Goal: Download file/media

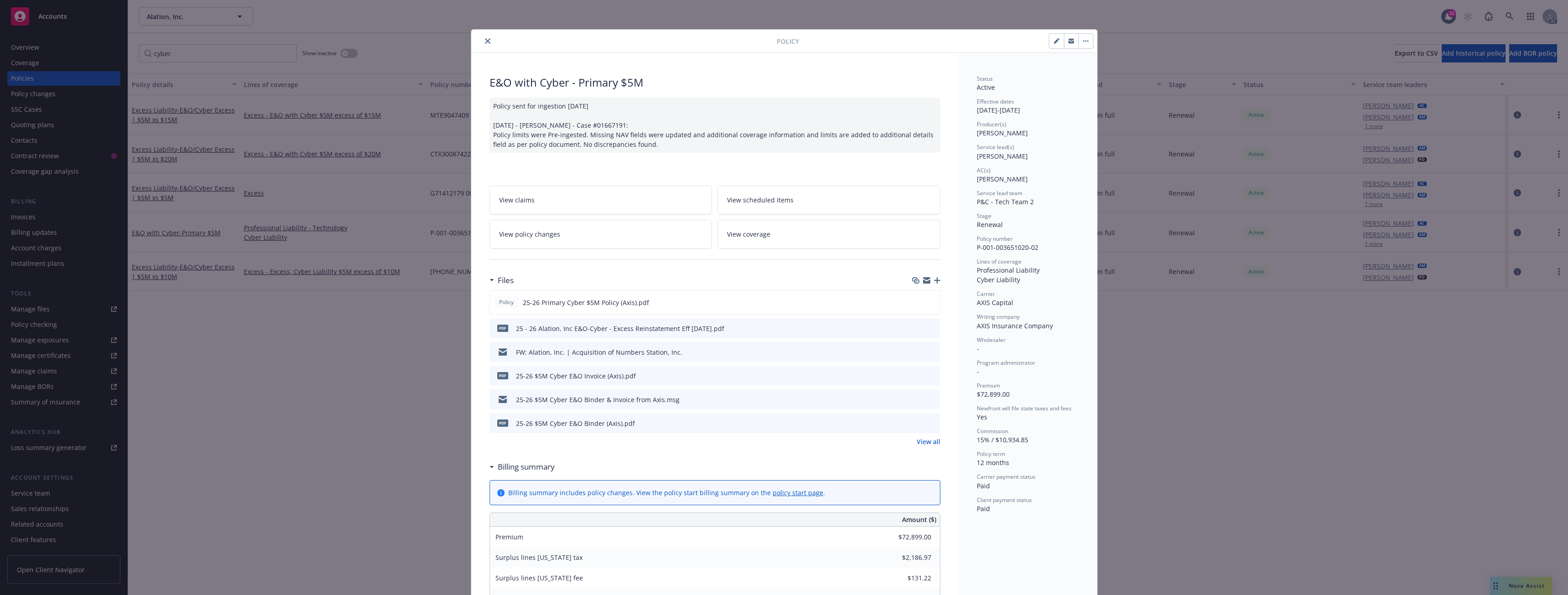
drag, startPoint x: 0, startPoint y: 0, endPoint x: 471, endPoint y: 40, distance: 472.7
click at [485, 40] on icon "close" at bounding box center [488, 41] width 5 height 5
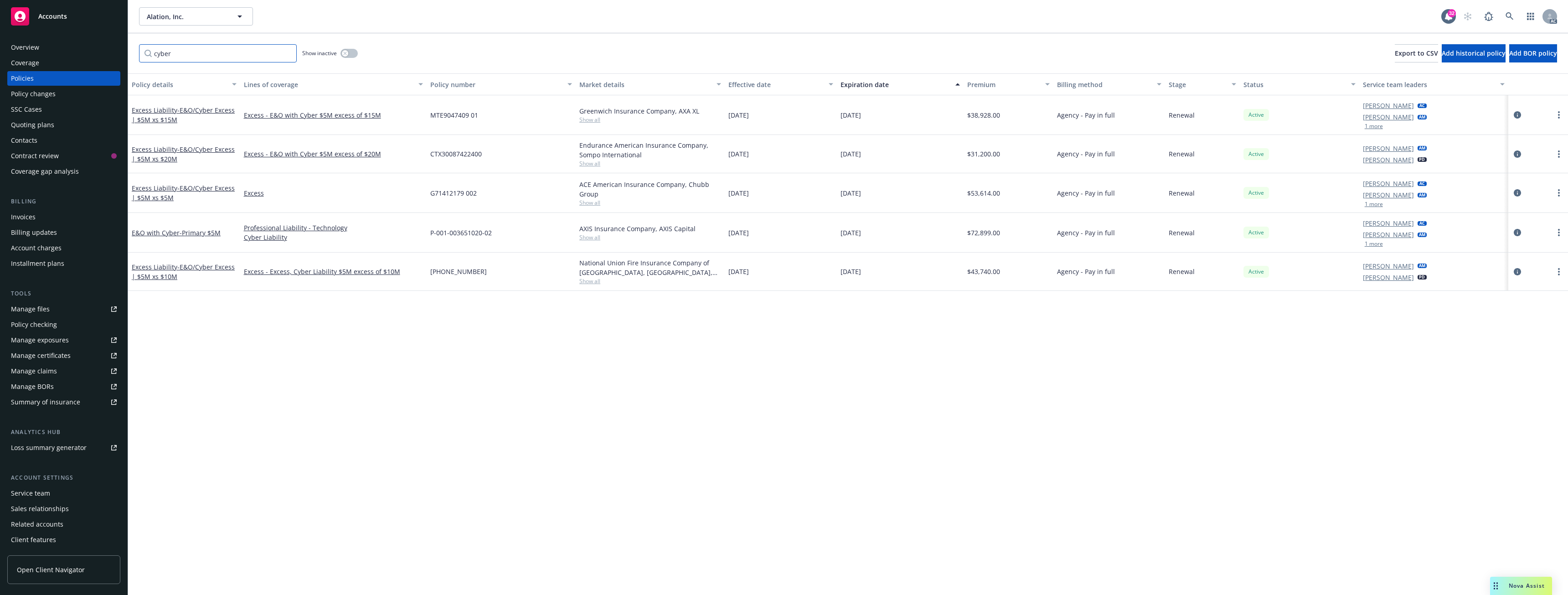
drag, startPoint x: 186, startPoint y: 58, endPoint x: 129, endPoint y: 54, distance: 57.1
click at [129, 54] on div "cyber Show inactive Export to CSV Add historical policy Add BOR policy" at bounding box center [848, 54] width 1440 height 40
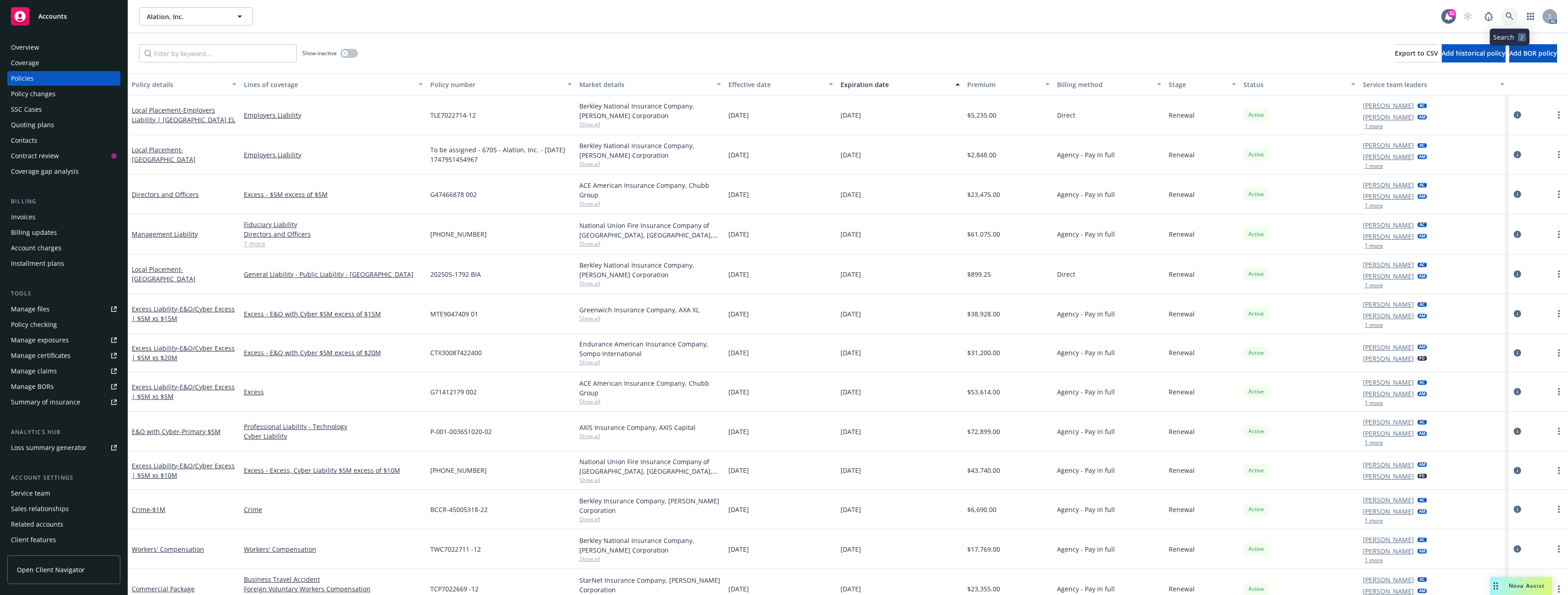
click at [1507, 17] on icon at bounding box center [1509, 16] width 8 height 8
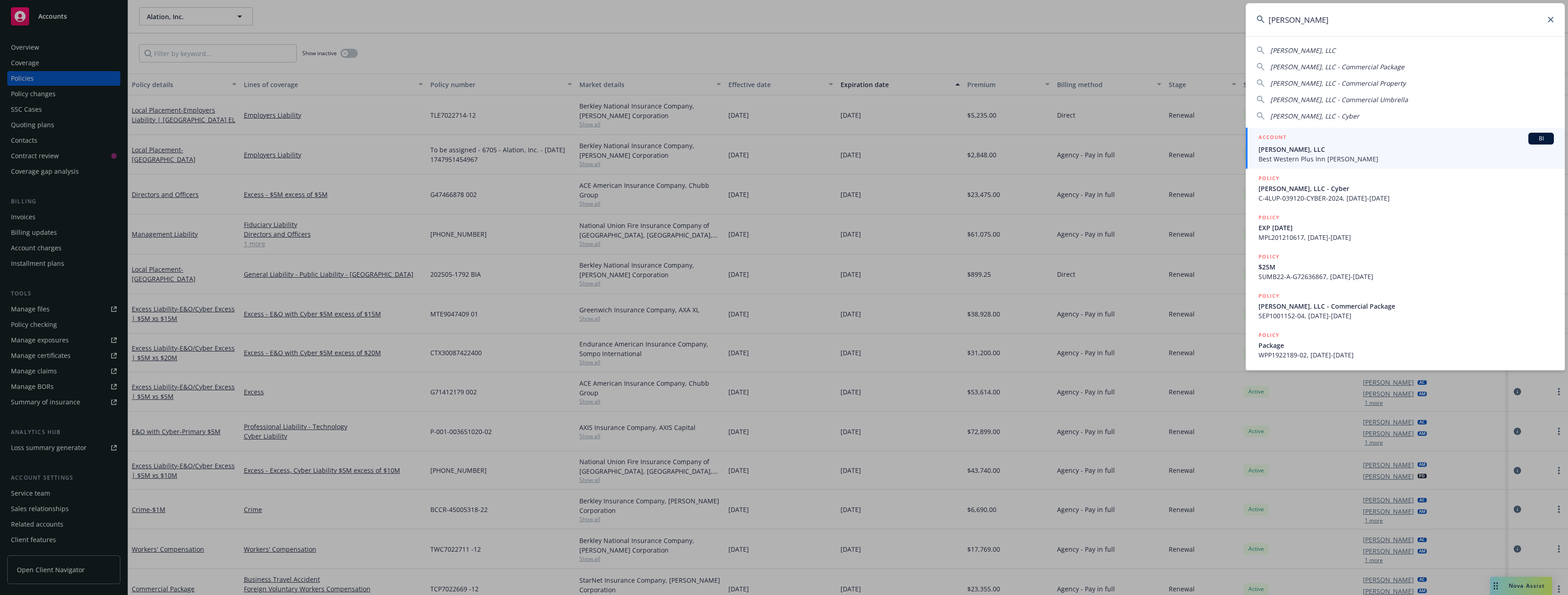
type input "[PERSON_NAME]"
click at [1313, 150] on span "[PERSON_NAME], LLC" at bounding box center [1406, 149] width 295 height 10
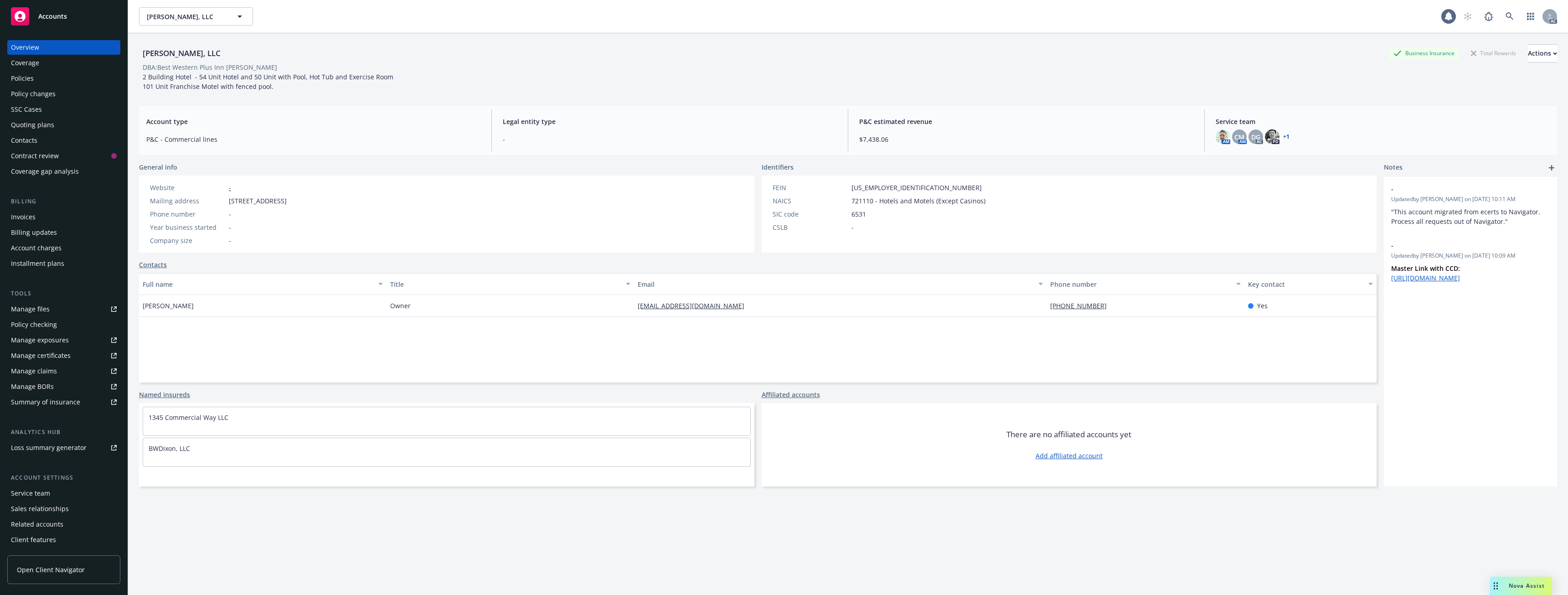
click at [48, 80] on div "Policies" at bounding box center [64, 79] width 106 height 15
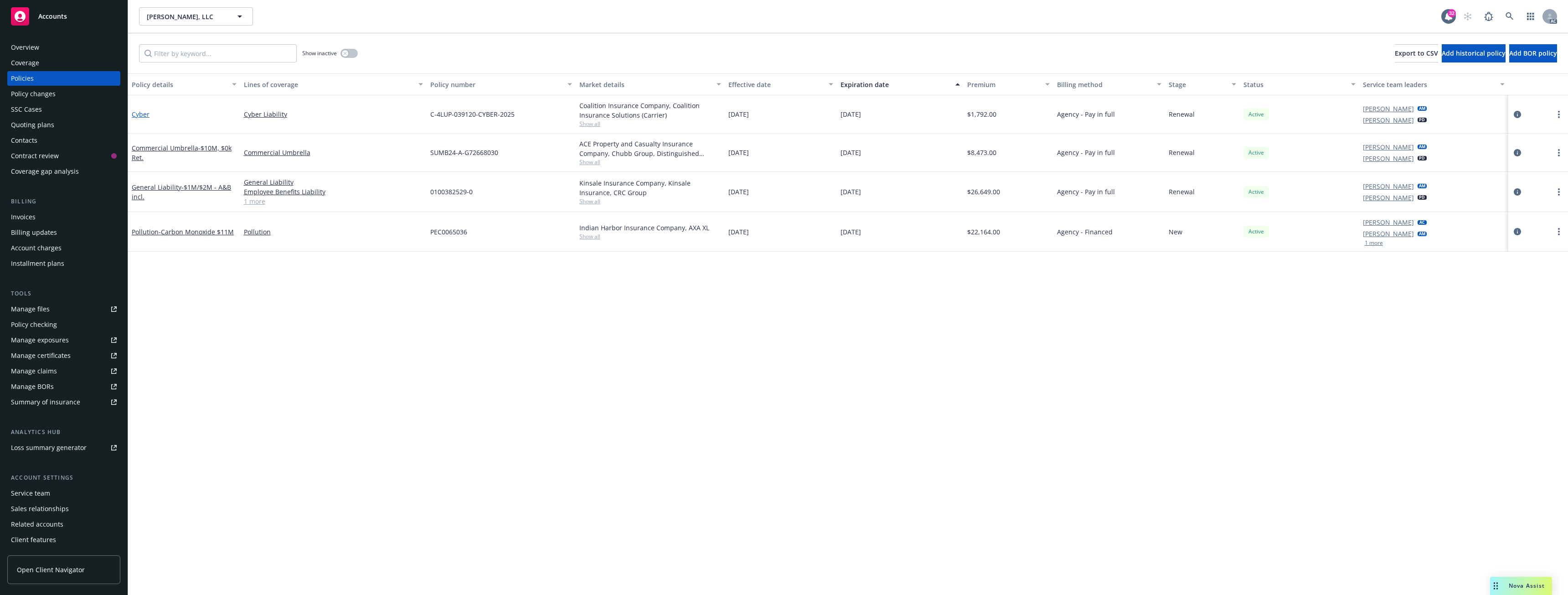
click at [139, 111] on link "Cyber" at bounding box center [140, 114] width 18 height 9
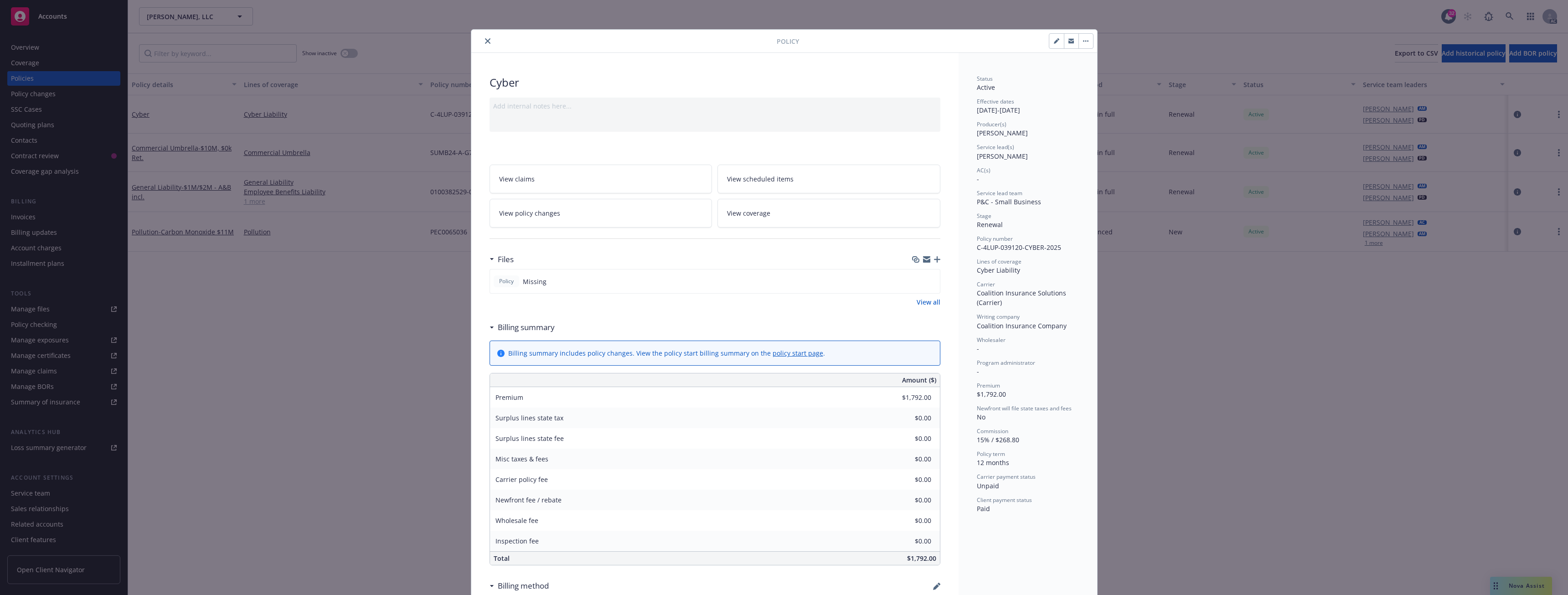
click at [486, 39] on icon "close" at bounding box center [488, 41] width 5 height 5
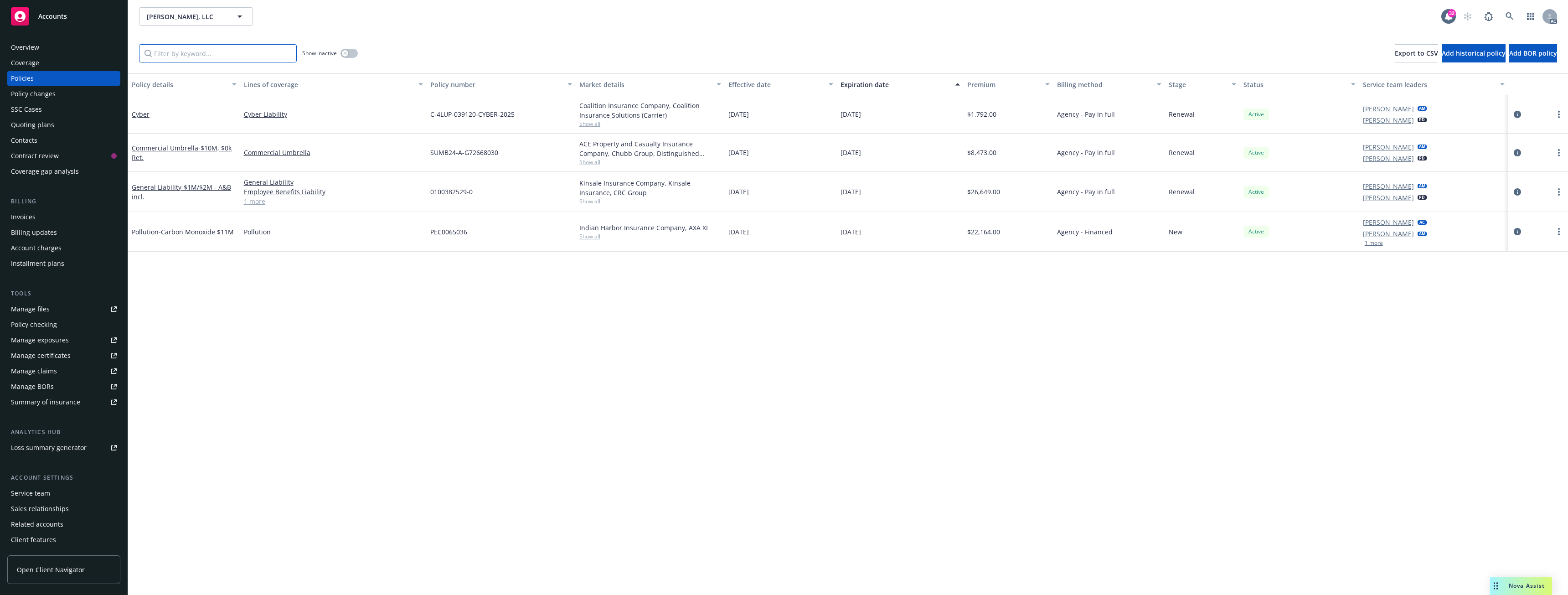
click at [191, 54] on input "Filter by keyword..." at bounding box center [217, 54] width 158 height 18
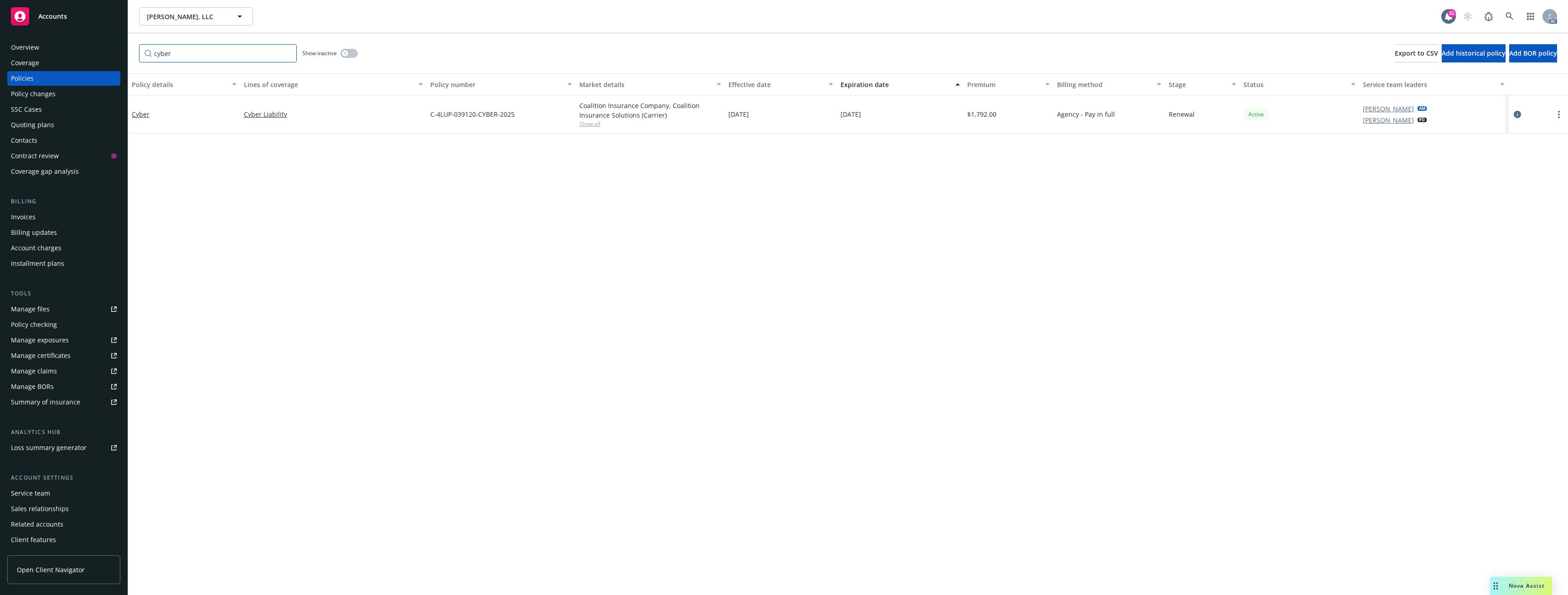
type input "cyber"
click at [359, 54] on div "cyber Show inactive Export to CSV Add historical policy Add BOR policy" at bounding box center [848, 54] width 1440 height 40
click at [353, 54] on button "button" at bounding box center [349, 53] width 17 height 9
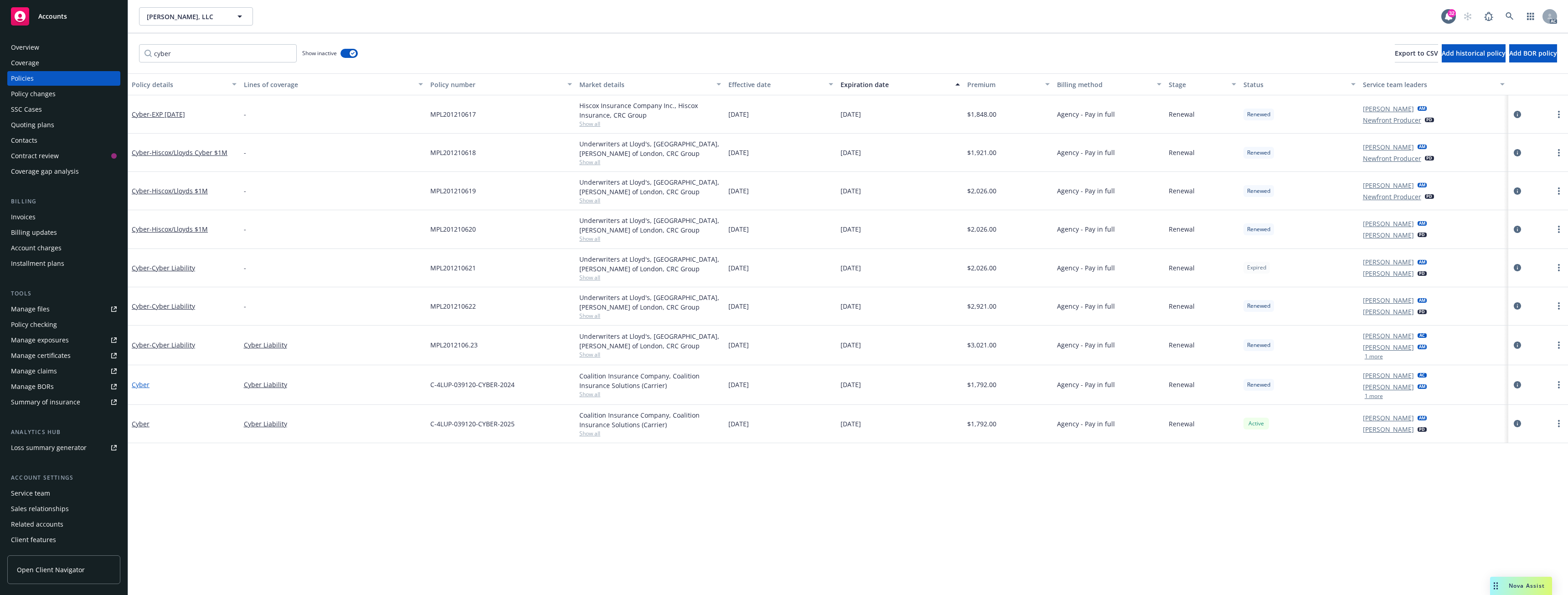
click at [137, 385] on link "Cyber" at bounding box center [140, 385] width 18 height 9
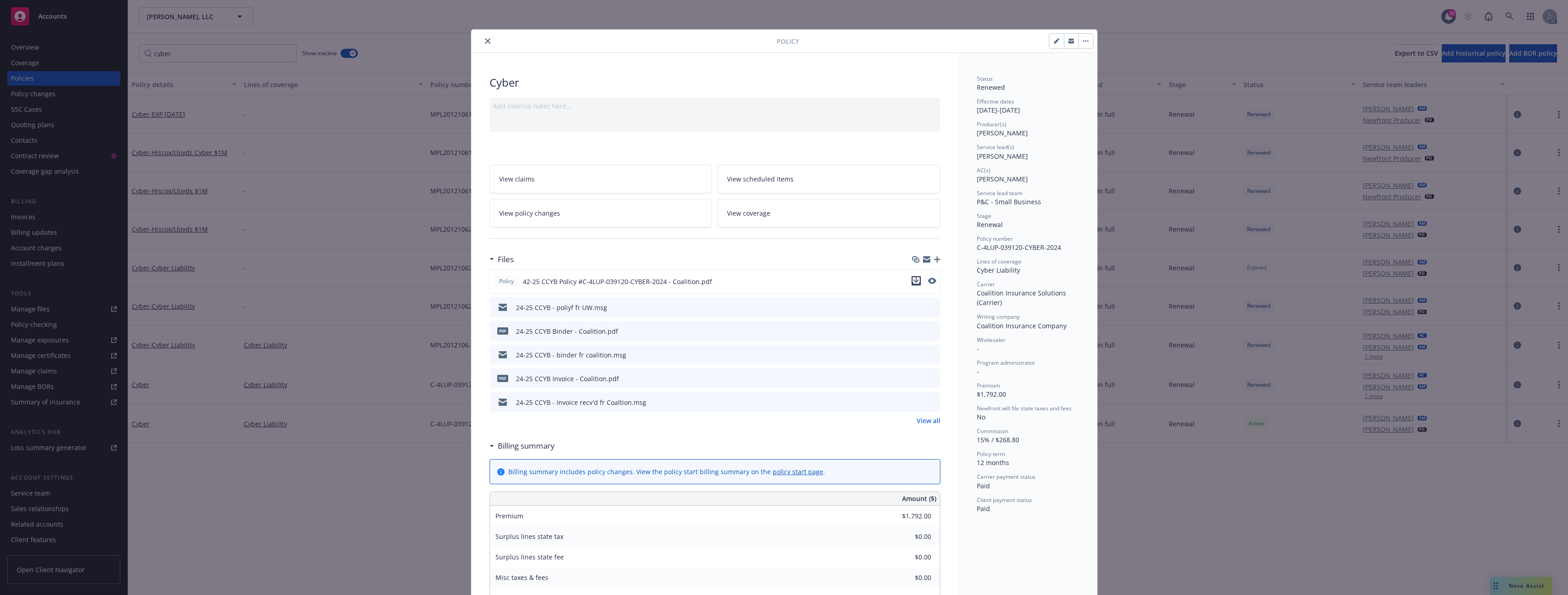
click at [912, 283] on icon "download file" at bounding box center [916, 281] width 7 height 7
